Goal: Information Seeking & Learning: Learn about a topic

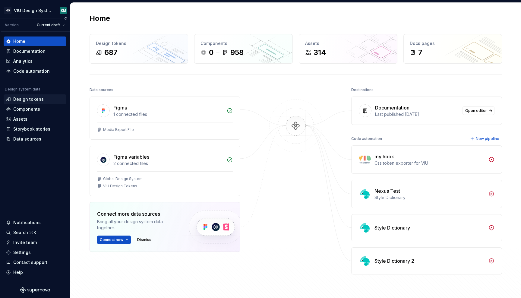
click at [28, 99] on div "Design tokens" at bounding box center [28, 99] width 30 height 6
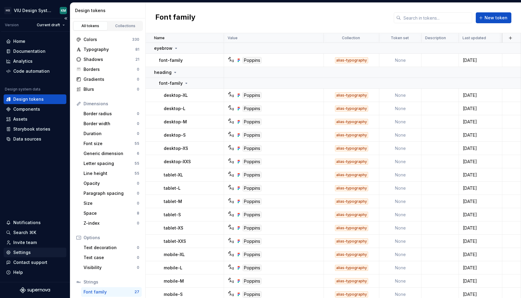
click at [23, 251] on div "Settings" at bounding box center [21, 252] width 17 height 6
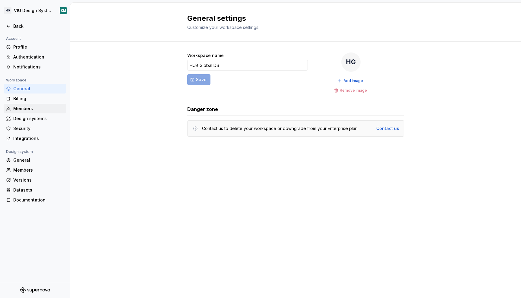
click at [16, 108] on div "Members" at bounding box center [38, 109] width 51 height 6
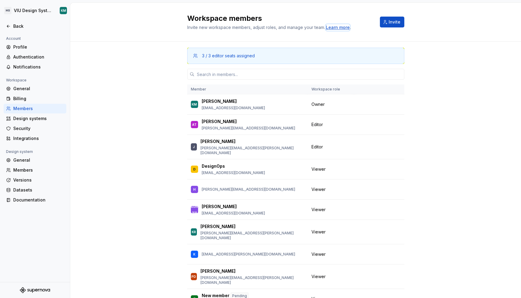
click at [334, 25] on div "Learn more" at bounding box center [338, 27] width 24 height 6
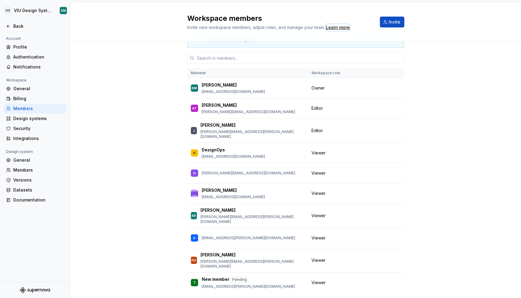
scroll to position [21, 0]
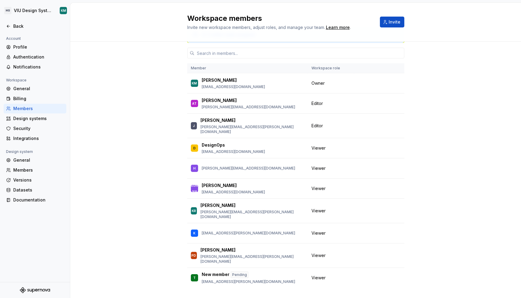
click at [463, 165] on div "3 / 3 editor seats assigned Member Workspace role KM Kaoru Matsushita kaoru.mat…" at bounding box center [295, 166] width 451 height 290
click at [394, 145] on button "button" at bounding box center [396, 148] width 8 height 8
click at [374, 155] on div "Remove from workspace" at bounding box center [357, 156] width 52 height 6
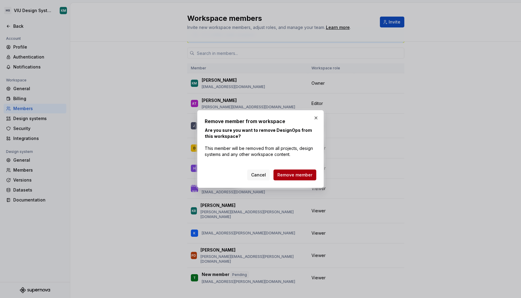
click at [301, 175] on span "Remove member" at bounding box center [294, 175] width 35 height 6
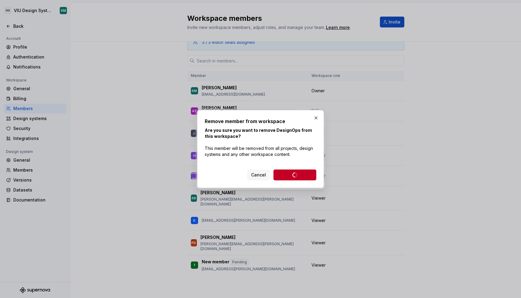
scroll to position [1, 0]
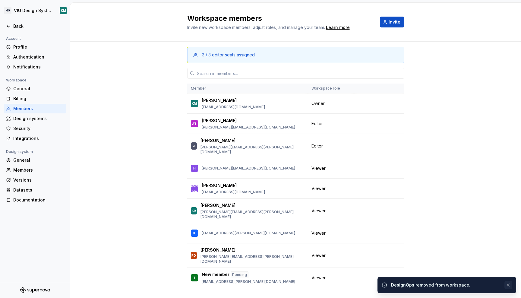
click at [511, 288] on button "button" at bounding box center [508, 285] width 8 height 8
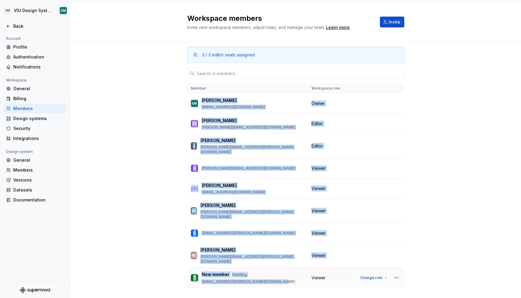
drag, startPoint x: 198, startPoint y: 100, endPoint x: 280, endPoint y: 271, distance: 189.9
click at [280, 271] on tbody "KM Kaoru Matsushita kaoru.matsushita@hubinternational.com Owner AT Alexander Ta…" at bounding box center [295, 190] width 217 height 194
copy tbody "Kaoru Matsushita kaoru.matsushita@hubinternational.com Owner AT Alexander Tasci…"
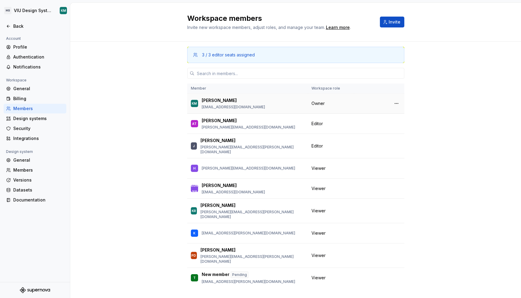
click at [270, 105] on div "KM Kaoru Matsushita kaoru.matsushita@hubinternational.com" at bounding box center [247, 103] width 113 height 13
drag, startPoint x: 269, startPoint y: 107, endPoint x: 199, endPoint y: 108, distance: 70.3
click at [199, 108] on div "KM Kaoru Matsushita kaoru.matsushita@hubinternational.com" at bounding box center [247, 103] width 113 height 13
copy p "kaoru.matsushita@hubinternational.com"
drag, startPoint x: 276, startPoint y: 127, endPoint x: 198, endPoint y: 126, distance: 77.8
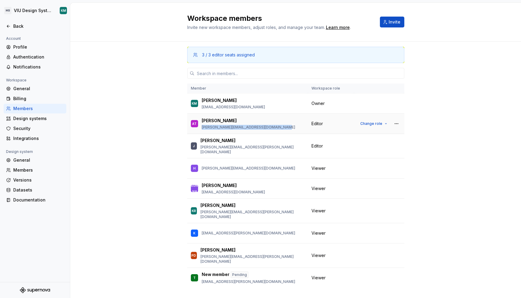
click at [198, 126] on div "AT Alexander Tasciyan alexander.tasciyan@hubinternational.com" at bounding box center [247, 123] width 113 height 13
copy p "alexander.tasciyan@hubinternational.com"
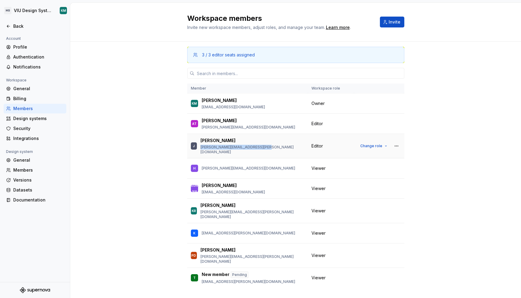
drag, startPoint x: 199, startPoint y: 147, endPoint x: 262, endPoint y: 153, distance: 63.0
click at [262, 154] on tbody "KM Kaoru Matsushita kaoru.matsushita@hubinternational.com Owner AT Alexander Ta…" at bounding box center [295, 190] width 217 height 194
copy p "joshua.guth@hubinternational.com"
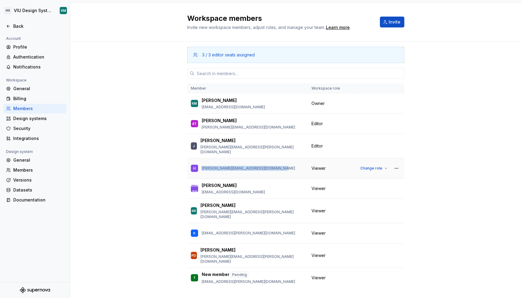
drag, startPoint x: 274, startPoint y: 165, endPoint x: 198, endPoint y: 161, distance: 76.1
click at [198, 162] on div "H hannah.carmichael@hubinternational.com" at bounding box center [247, 168] width 113 height 13
copy p "hannah.carmichael@hubinternational.com"
click at [236, 199] on td "KR Kevin Rodriguez kevin.rodriguez@hubinternational.com" at bounding box center [247, 211] width 121 height 24
drag, startPoint x: 269, startPoint y: 187, endPoint x: 198, endPoint y: 185, distance: 71.8
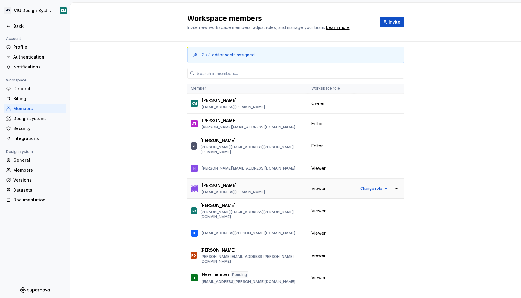
click at [198, 185] on div "JA Jehad Alkhateeb jehad.alkhateeb@hubinternational.com" at bounding box center [247, 188] width 113 height 13
copy p "jehad.alkhateeb@hubinternational.com"
drag, startPoint x: 275, startPoint y: 209, endPoint x: 195, endPoint y: 209, distance: 79.9
click at [196, 208] on div "KR Kevin Rodriguez kevin.rodriguez@hubinternational.com" at bounding box center [247, 210] width 113 height 17
click at [254, 213] on td "KR Kevin Rodriguez kevin.rodriguez@hubinternational.com" at bounding box center [247, 211] width 121 height 24
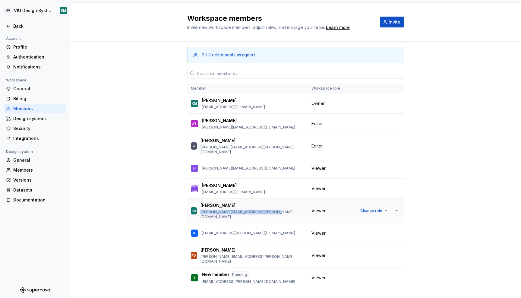
drag, startPoint x: 280, startPoint y: 210, endPoint x: 199, endPoint y: 207, distance: 80.9
click at [199, 207] on div "KR Kevin Rodriguez kevin.rodriguez@hubinternational.com" at bounding box center [247, 210] width 113 height 17
copy p "kevin.rodriguez@hubinternational.com"
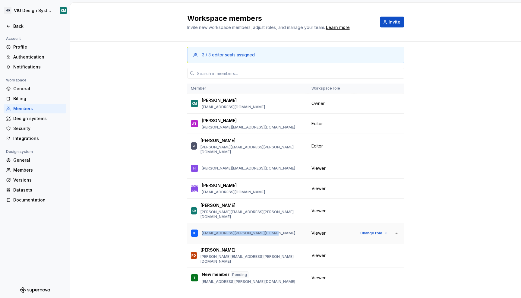
drag, startPoint x: 268, startPoint y: 226, endPoint x: 199, endPoint y: 225, distance: 68.8
click at [199, 227] on div "K kulsoom.waqar@hubinternational.com" at bounding box center [247, 233] width 113 height 13
copy p "kulsoom.waqar@hubinternational.com"
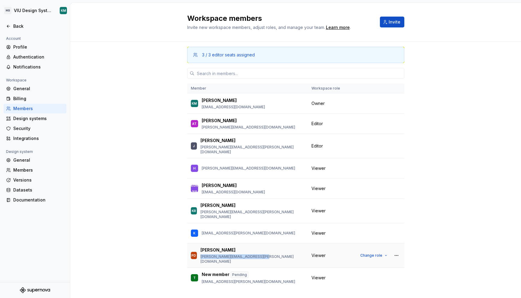
drag, startPoint x: 276, startPoint y: 248, endPoint x: 198, endPoint y: 247, distance: 77.5
click at [198, 247] on div "PD Paul Dukes paul.dukes@hubinternational.com" at bounding box center [247, 255] width 113 height 17
copy p "paul.dukes@hubinternational.com"
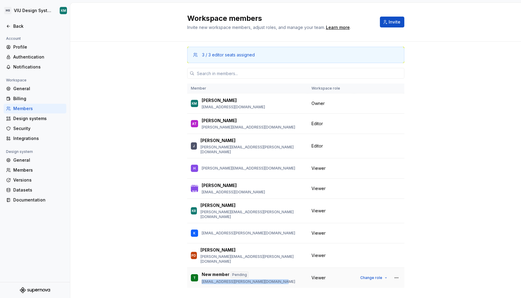
drag, startPoint x: 280, startPoint y: 270, endPoint x: 198, endPoint y: 266, distance: 81.5
click at [198, 271] on div "T New member Pending top.ramone.graham@hubinternational.com" at bounding box center [247, 277] width 113 height 13
copy p "top.ramone.graham@hubinternational.com"
click at [441, 178] on div "3 / 3 editor seats assigned Member Workspace role KM Kaoru Matsushita kaoru.mat…" at bounding box center [295, 176] width 451 height 270
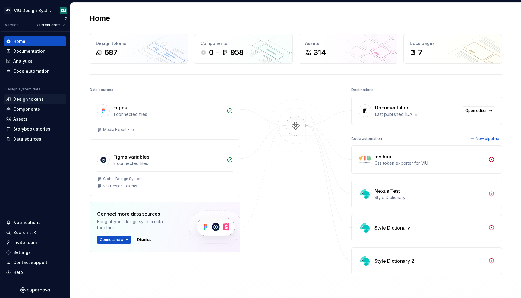
click at [21, 101] on div "Design tokens" at bounding box center [28, 99] width 30 height 6
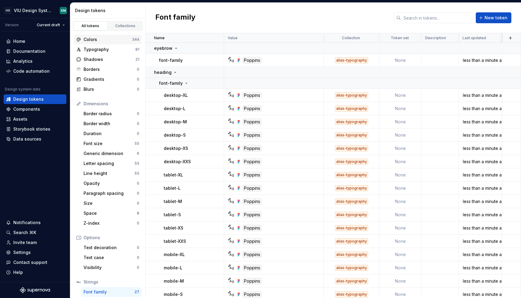
click at [108, 39] on div "Colors" at bounding box center [108, 39] width 49 height 6
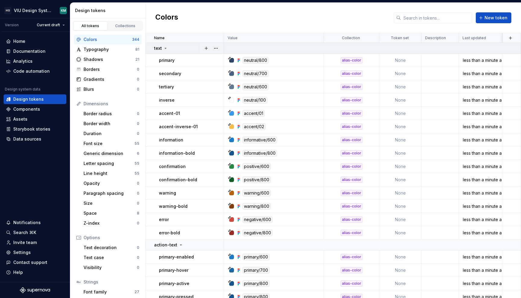
click at [176, 46] on div "text" at bounding box center [188, 48] width 69 height 6
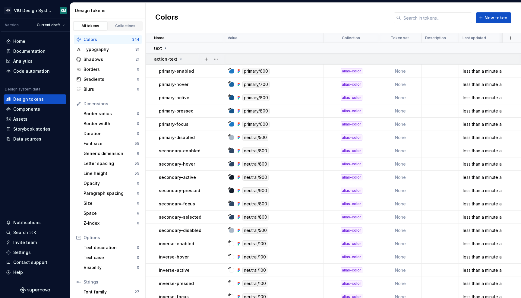
click at [179, 57] on icon at bounding box center [181, 59] width 5 height 5
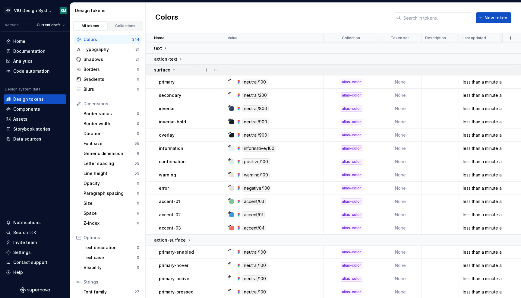
click at [175, 70] on div "surface" at bounding box center [188, 70] width 69 height 6
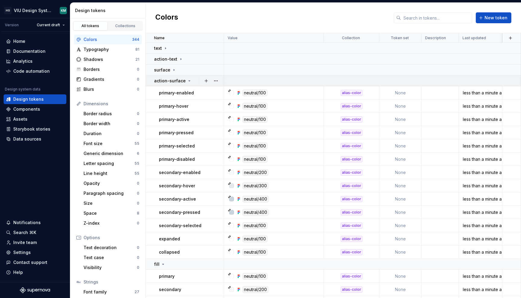
click at [178, 79] on p "action-surface" at bounding box center [170, 81] width 32 height 6
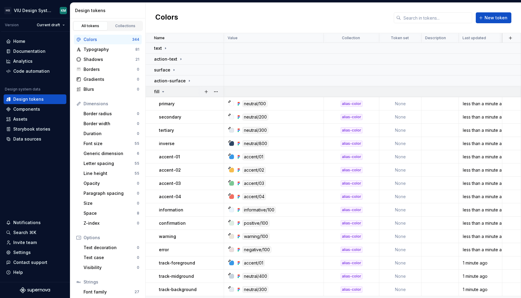
click at [172, 92] on div "fill" at bounding box center [188, 92] width 69 height 6
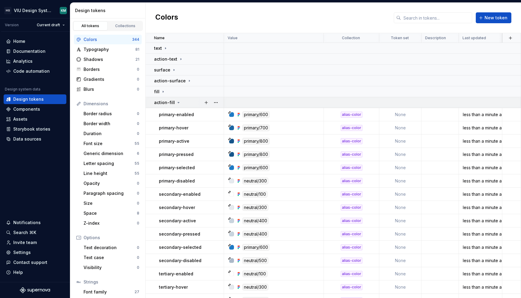
click at [176, 101] on icon at bounding box center [178, 102] width 5 height 5
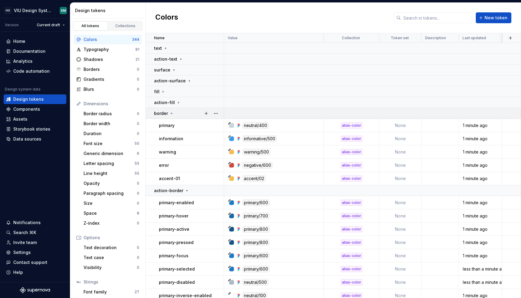
click at [176, 112] on div "border" at bounding box center [188, 113] width 69 height 6
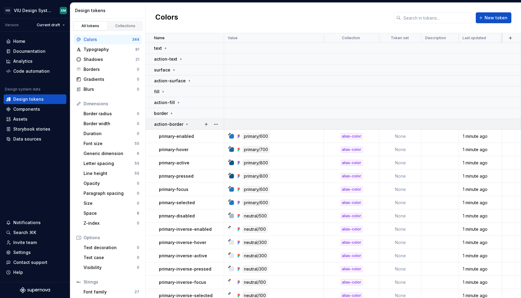
click at [179, 122] on p "action-border" at bounding box center [168, 124] width 29 height 6
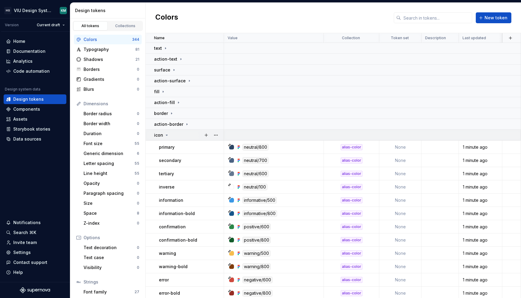
click at [174, 133] on div "icon" at bounding box center [188, 135] width 69 height 6
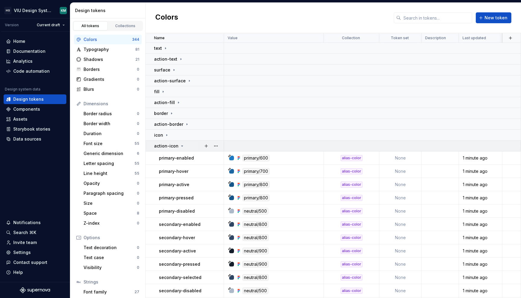
click at [174, 144] on p "action-icon" at bounding box center [166, 146] width 24 height 6
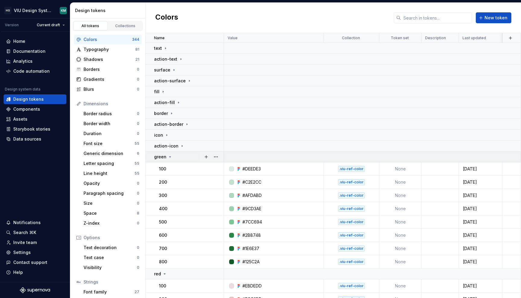
click at [171, 156] on icon at bounding box center [170, 156] width 5 height 5
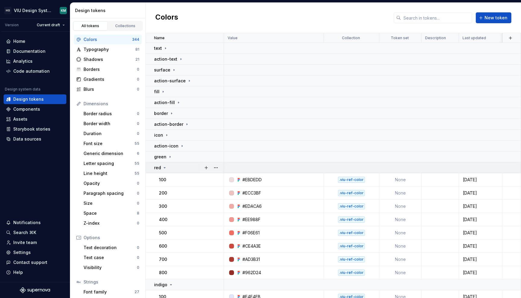
click at [168, 166] on div "red" at bounding box center [188, 168] width 69 height 6
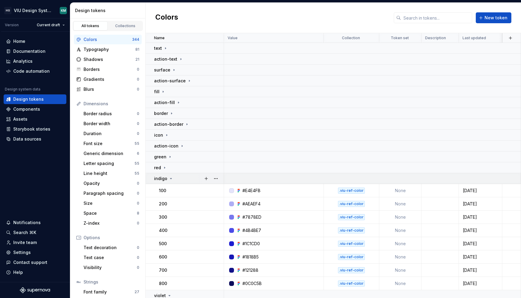
scroll to position [14, 0]
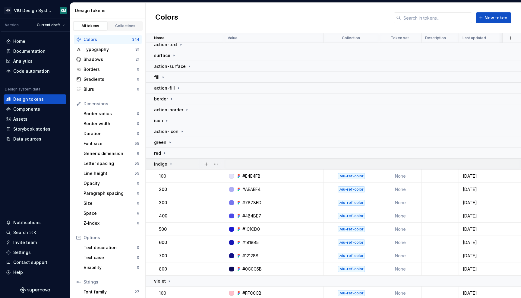
click at [170, 163] on icon at bounding box center [171, 164] width 5 height 5
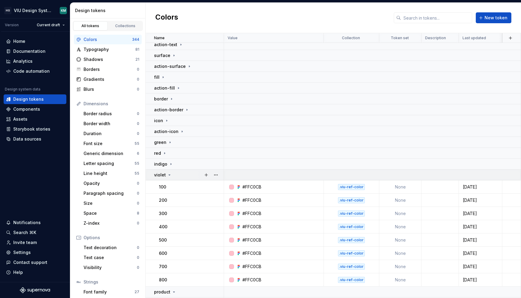
click at [167, 172] on div "violet" at bounding box center [163, 175] width 18 height 6
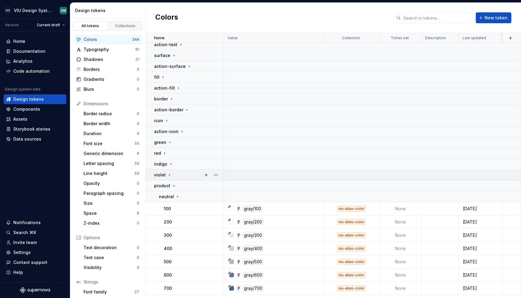
scroll to position [102, 0]
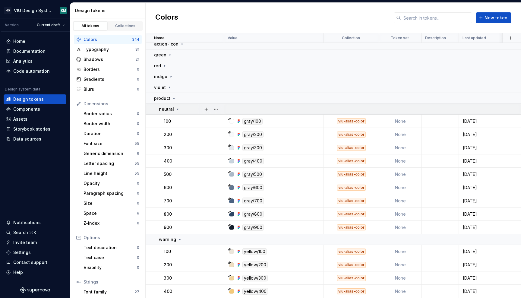
click at [173, 110] on div "neutral" at bounding box center [169, 109] width 21 height 6
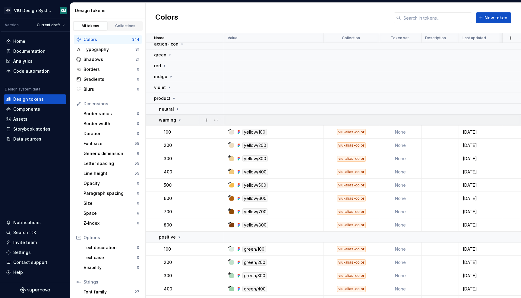
click at [177, 122] on icon at bounding box center [179, 120] width 5 height 5
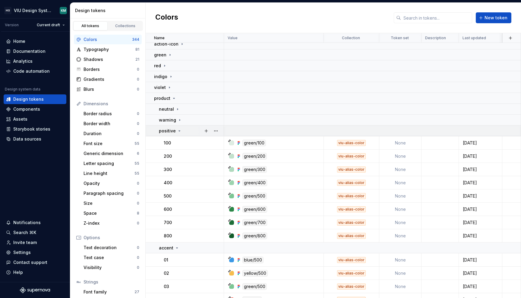
click at [175, 131] on p "positive" at bounding box center [167, 131] width 17 height 6
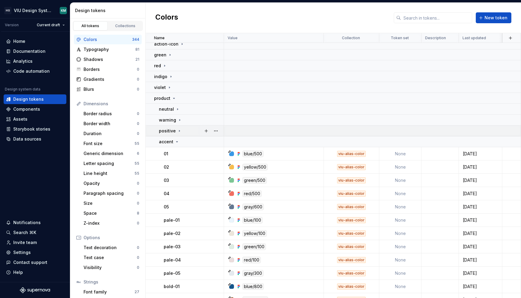
scroll to position [163, 0]
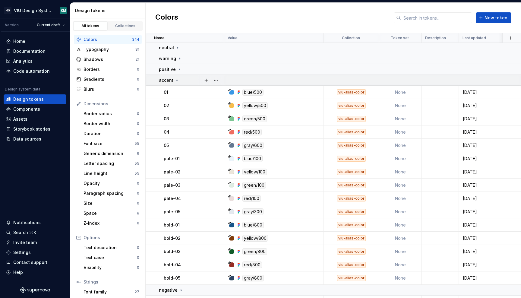
click at [181, 81] on div "accent" at bounding box center [191, 80] width 65 height 6
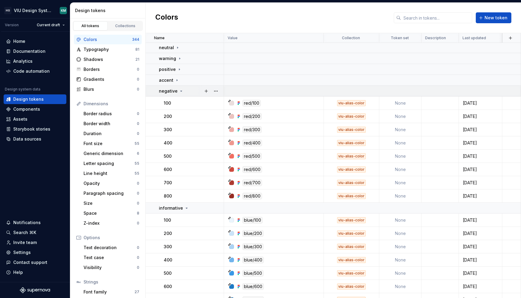
click at [180, 90] on icon at bounding box center [181, 91] width 5 height 5
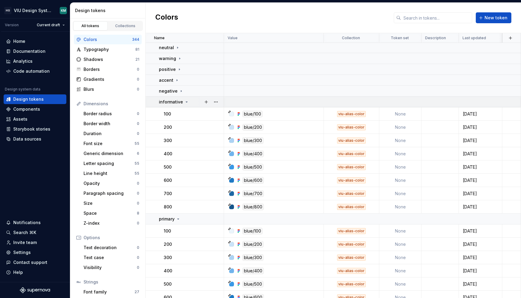
click at [180, 101] on p "informative" at bounding box center [171, 102] width 24 height 6
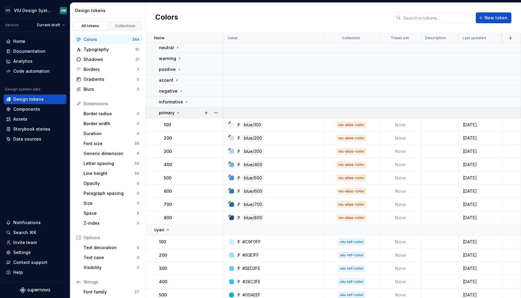
click at [182, 113] on div "primary" at bounding box center [191, 113] width 65 height 6
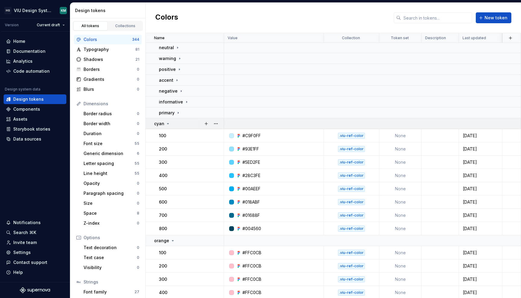
click at [179, 124] on div "cyan" at bounding box center [188, 124] width 69 height 6
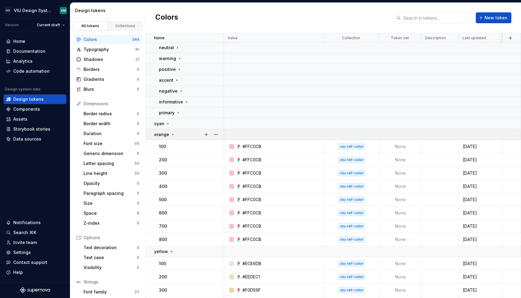
click at [181, 134] on div "orange" at bounding box center [188, 134] width 69 height 6
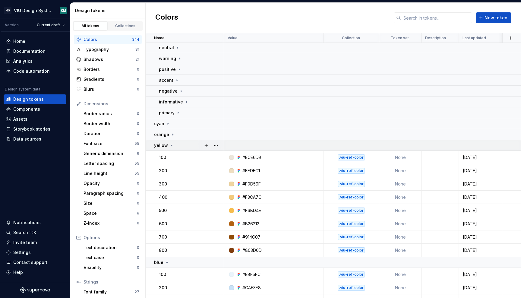
click at [180, 146] on div "yellow" at bounding box center [188, 145] width 69 height 6
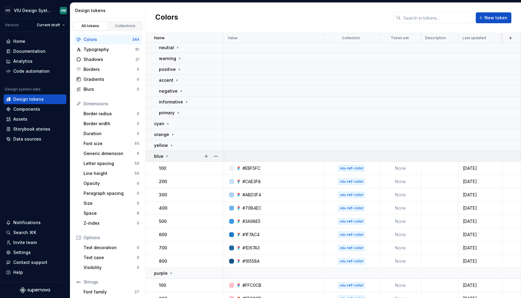
click at [178, 157] on div "blue" at bounding box center [188, 156] width 69 height 6
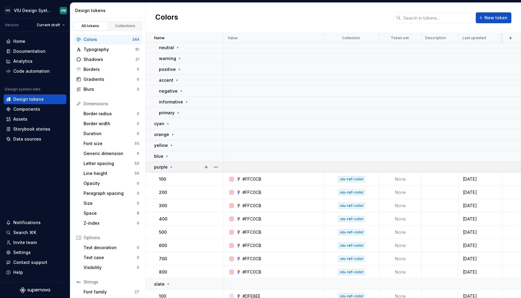
click at [174, 165] on div "purple" at bounding box center [188, 167] width 69 height 6
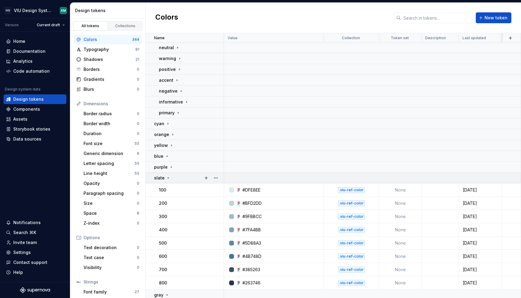
click at [169, 178] on icon at bounding box center [168, 177] width 5 height 5
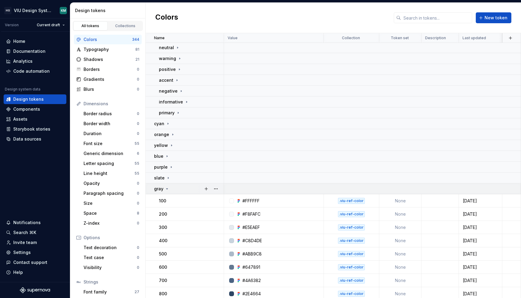
click at [176, 190] on div "gray" at bounding box center [188, 189] width 69 height 6
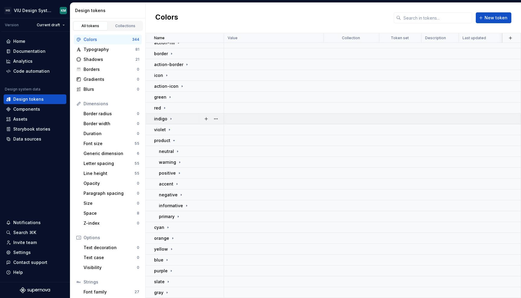
scroll to position [0, 0]
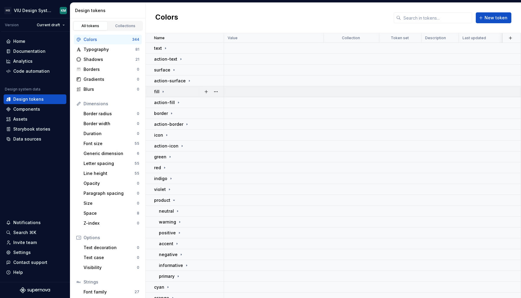
click at [162, 90] on icon at bounding box center [163, 91] width 5 height 5
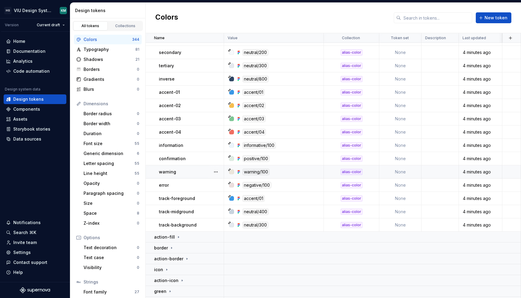
scroll to position [72, 0]
